Goal: Check status: Check status

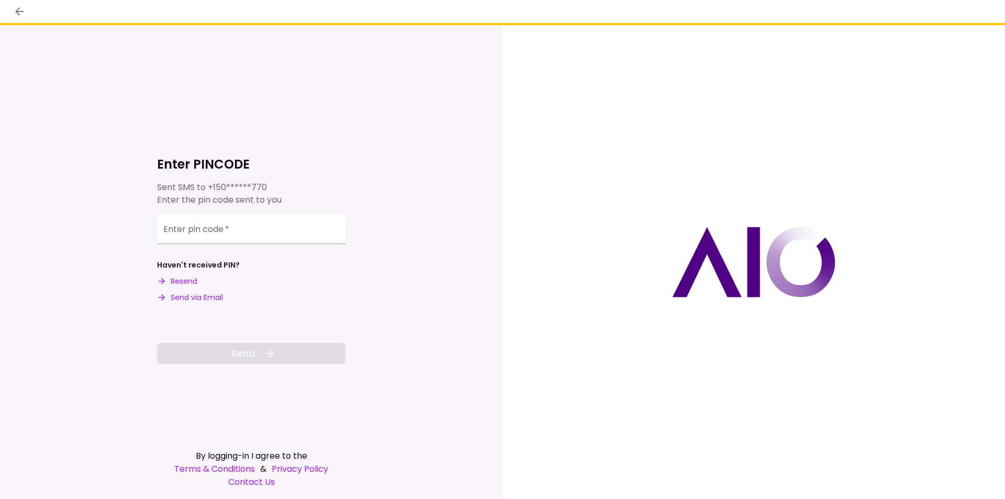
click at [193, 297] on button "Send via Email" at bounding box center [190, 297] width 66 height 11
click at [178, 233] on input "Enter pin code   *" at bounding box center [251, 229] width 188 height 29
type input "******"
click at [248, 352] on span "Send" at bounding box center [243, 353] width 24 height 14
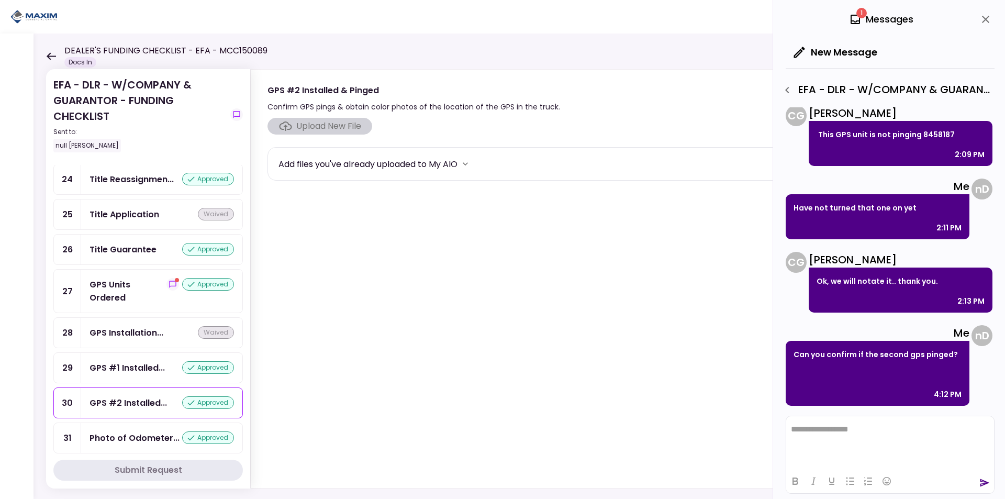
scroll to position [969, 0]
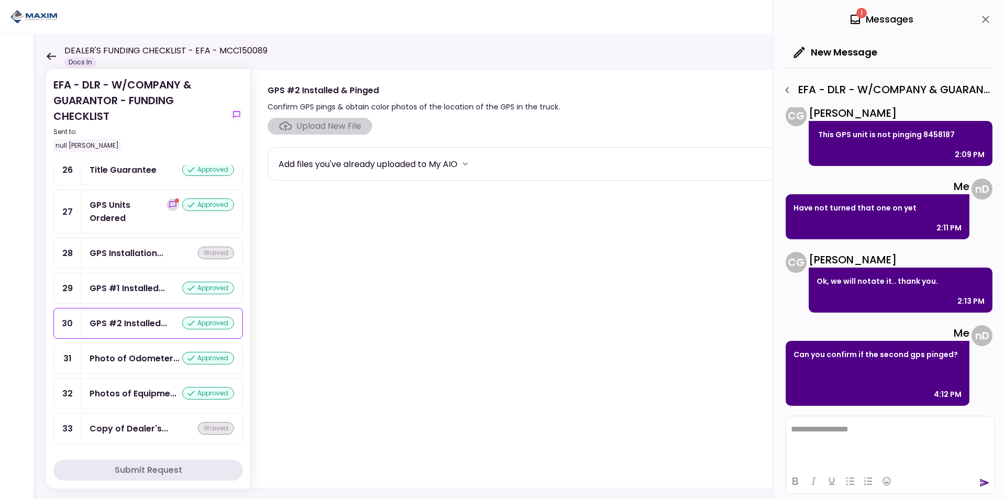
click at [169, 204] on icon "show-messages" at bounding box center [172, 204] width 7 height 7
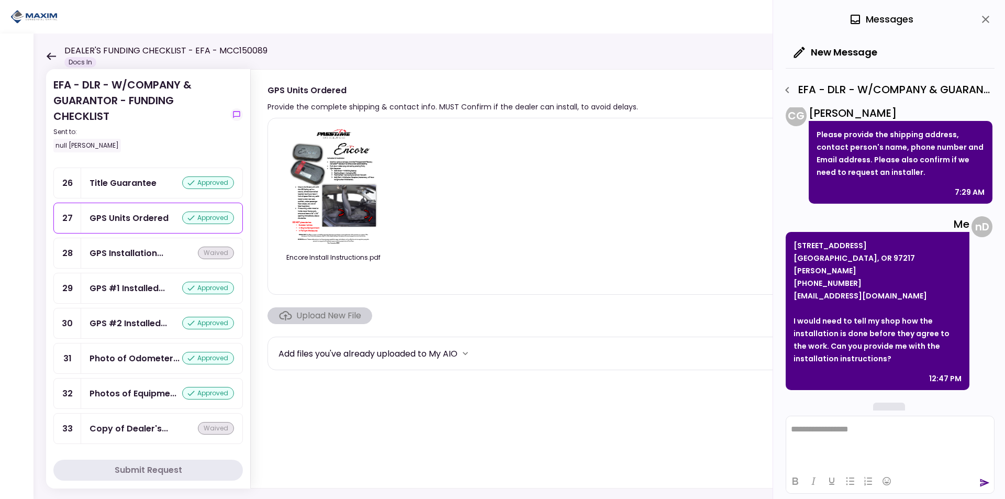
scroll to position [628, 0]
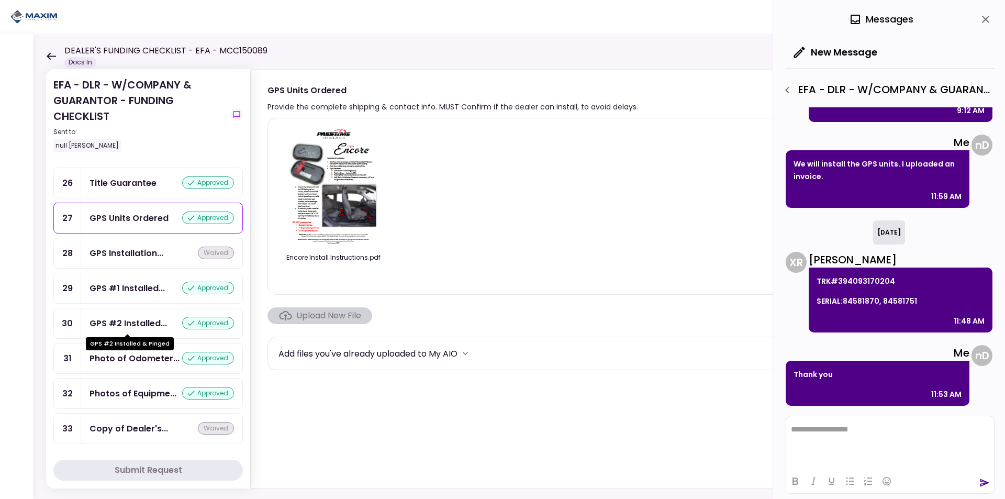
click at [133, 325] on div "GPS #2 Installed..." at bounding box center [128, 323] width 77 height 13
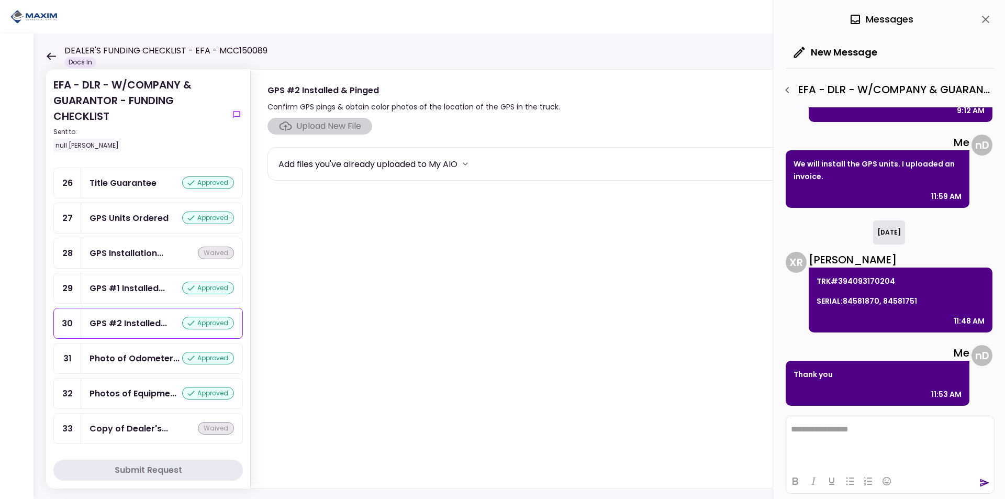
click at [152, 281] on div "GPS #1 Installed... approved" at bounding box center [161, 288] width 161 height 30
click at [150, 315] on div "GPS #2 Installed... approved" at bounding box center [161, 323] width 161 height 30
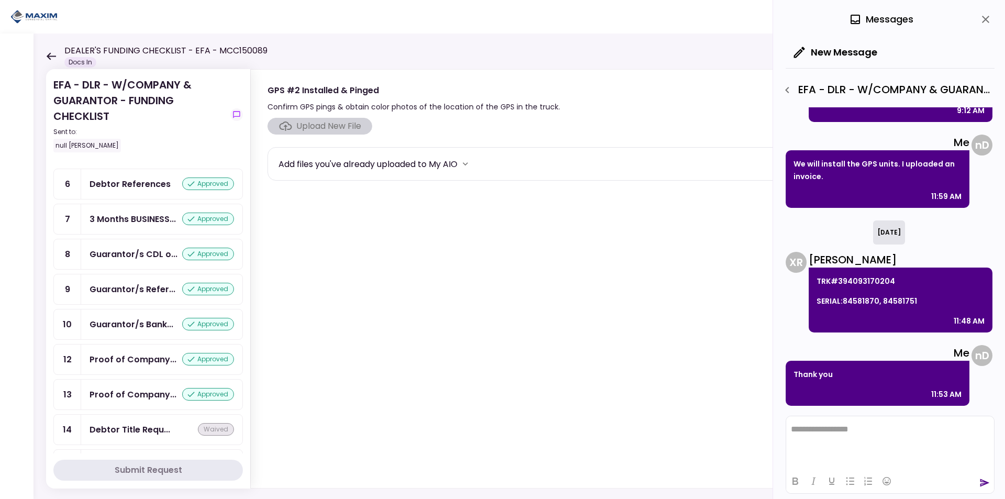
scroll to position [328, 0]
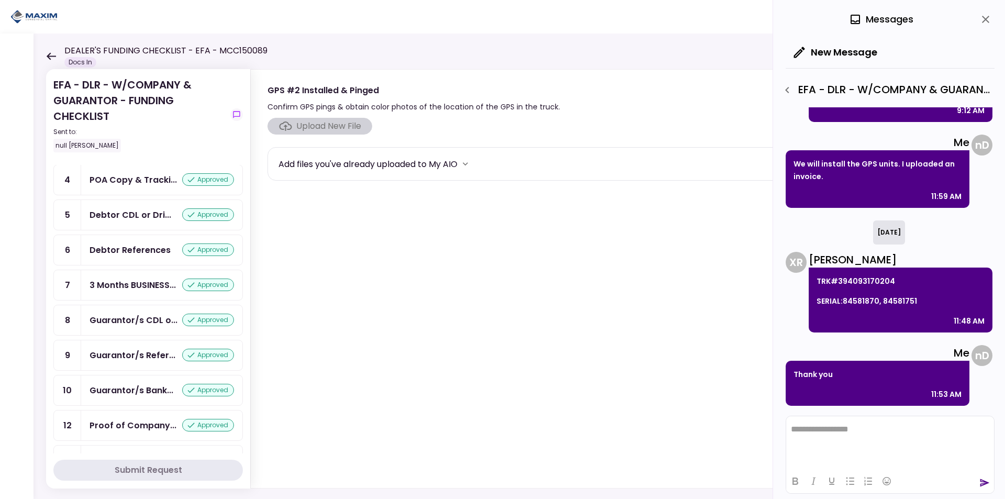
click at [51, 57] on icon at bounding box center [51, 56] width 10 height 8
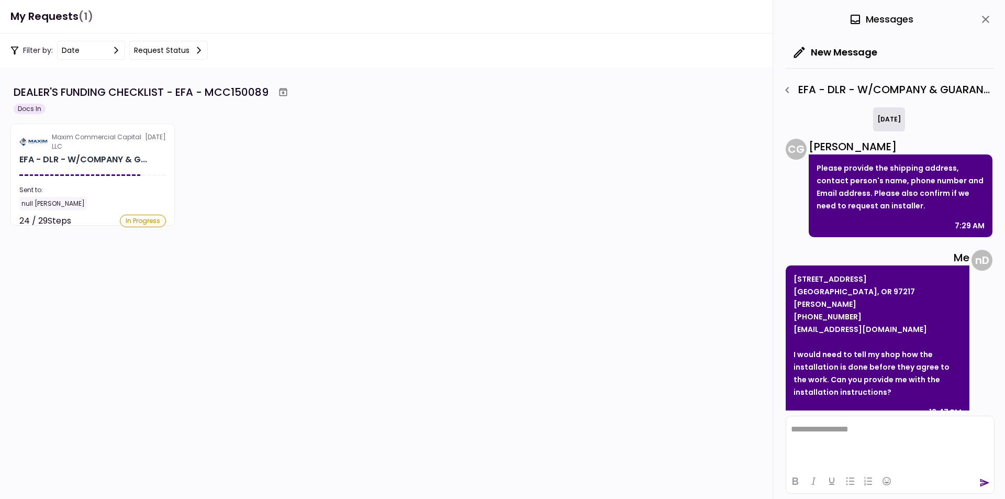
scroll to position [628, 0]
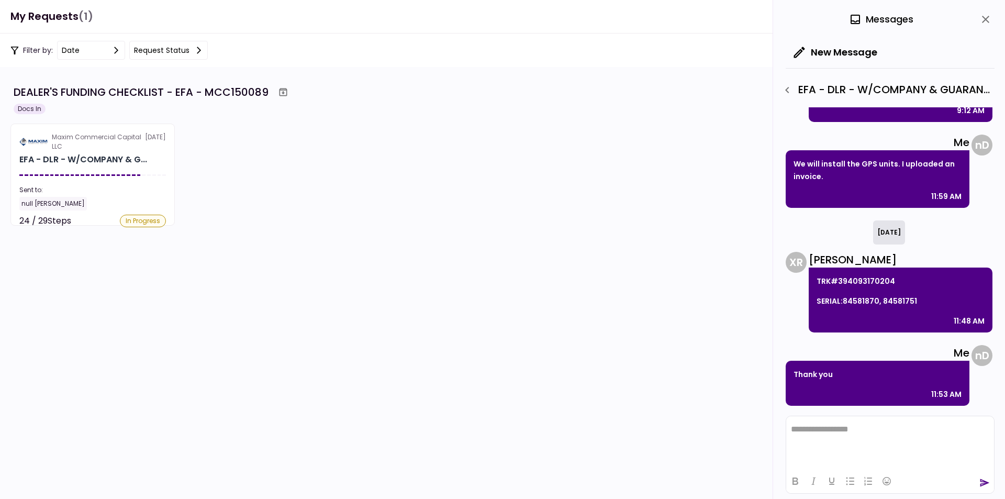
click at [88, 170] on section "Maxim Commercial Capital LLC [DATE] EFA - DLR - W/COMPANY & G... Sent to: null …" at bounding box center [92, 175] width 164 height 102
